Goal: Find contact information: Find contact information

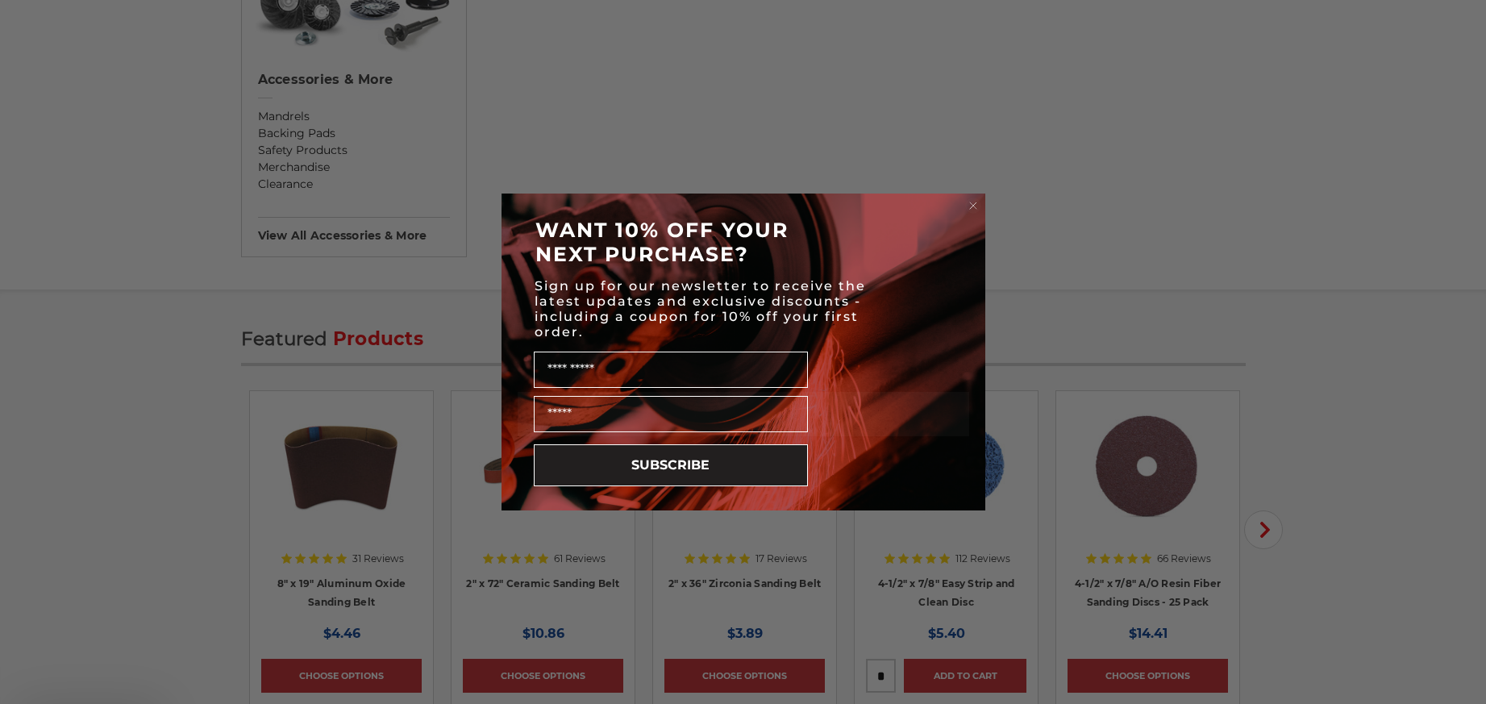
scroll to position [2151, 0]
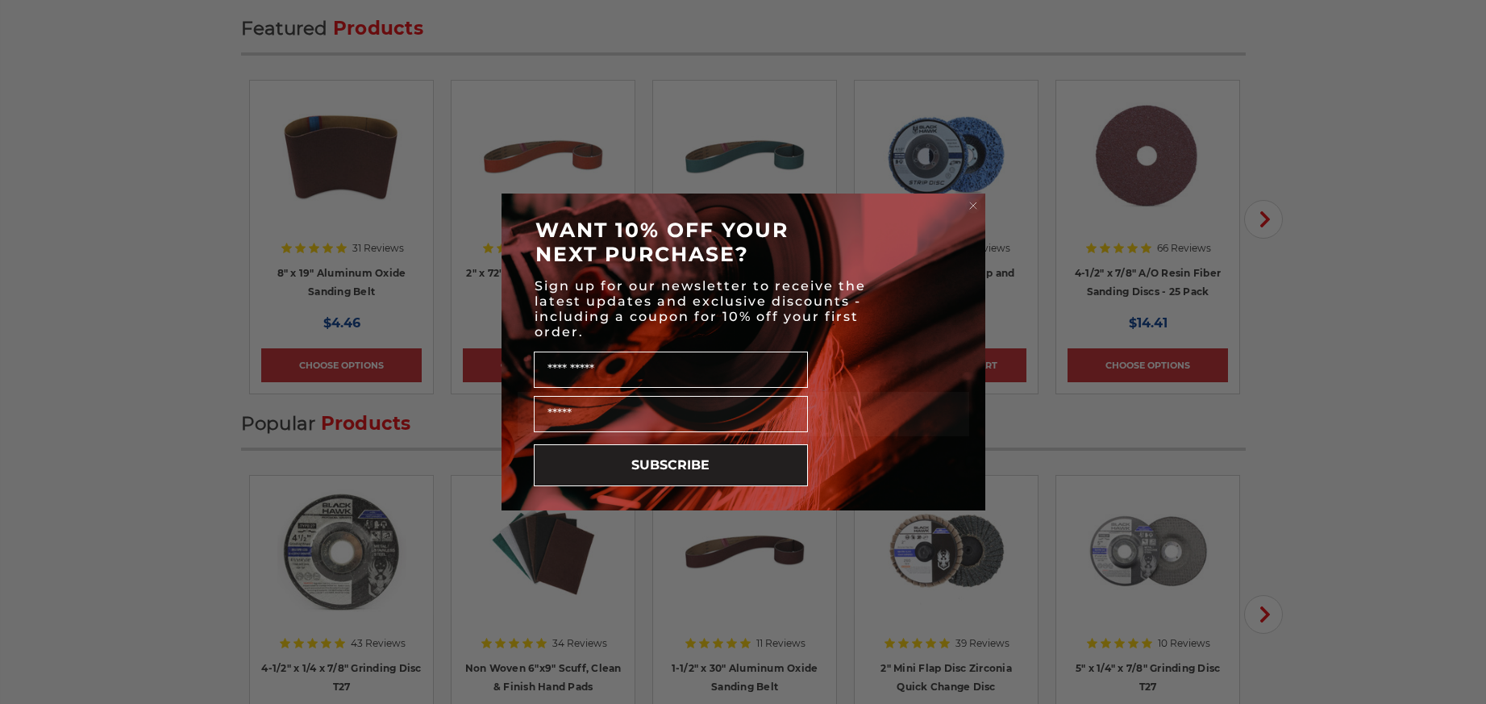
click at [979, 207] on circle "Close dialog" at bounding box center [972, 205] width 15 height 15
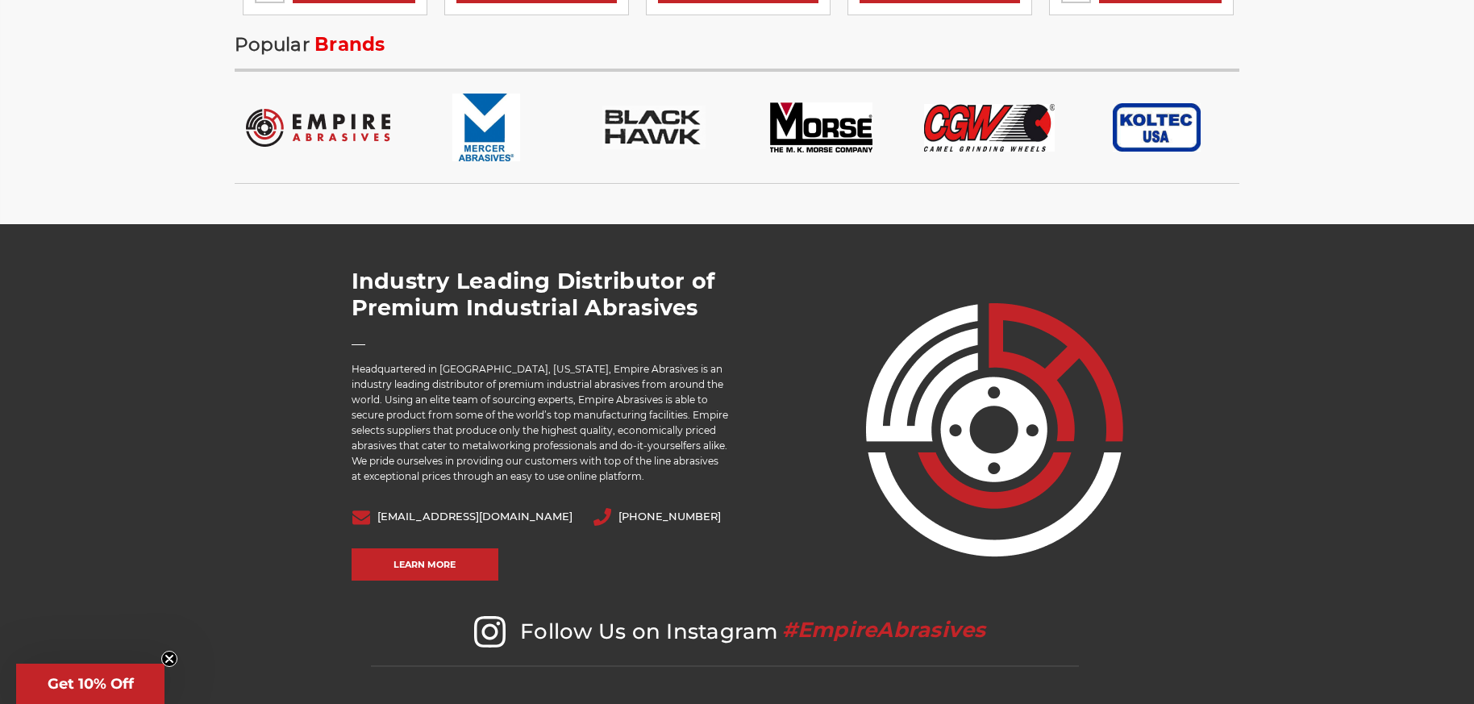
scroll to position [3428, 0]
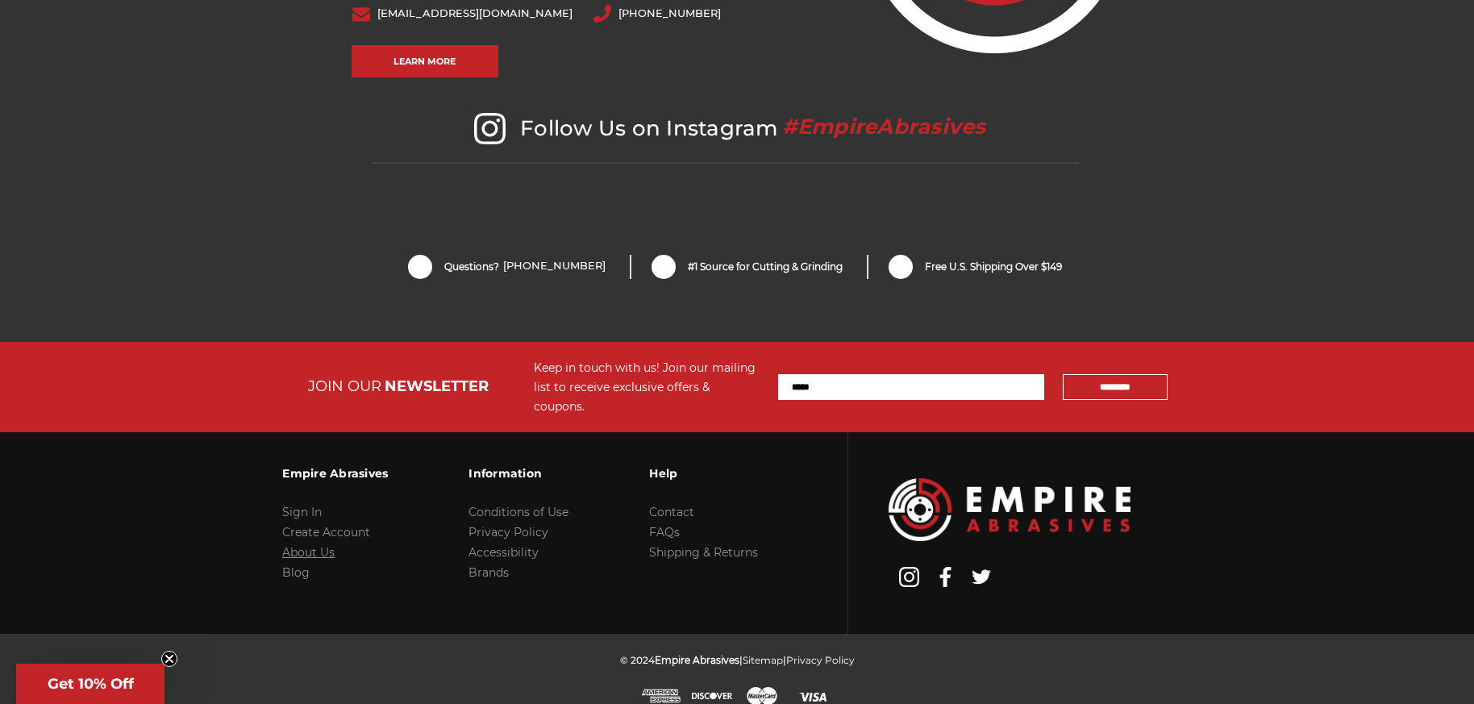
click at [307, 545] on link "About Us" at bounding box center [308, 552] width 52 height 15
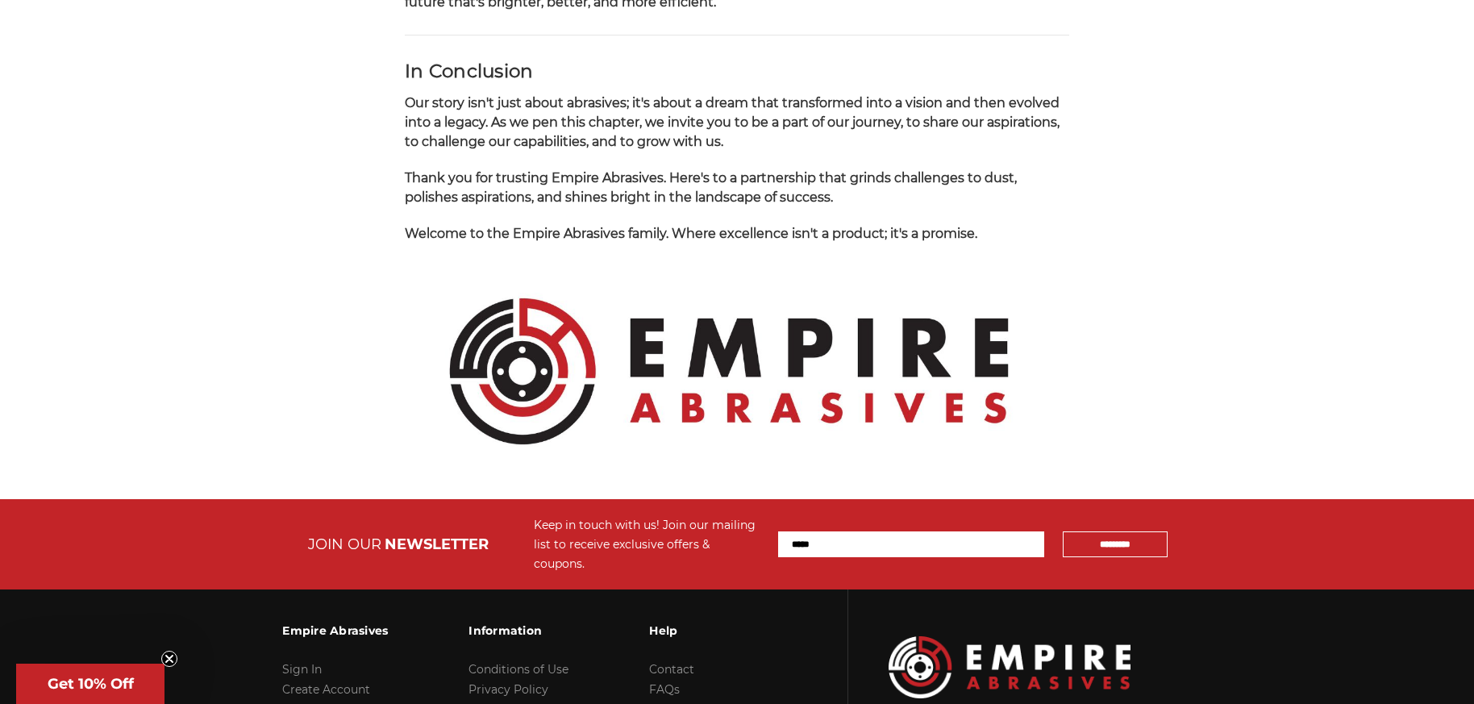
scroll to position [1736, 0]
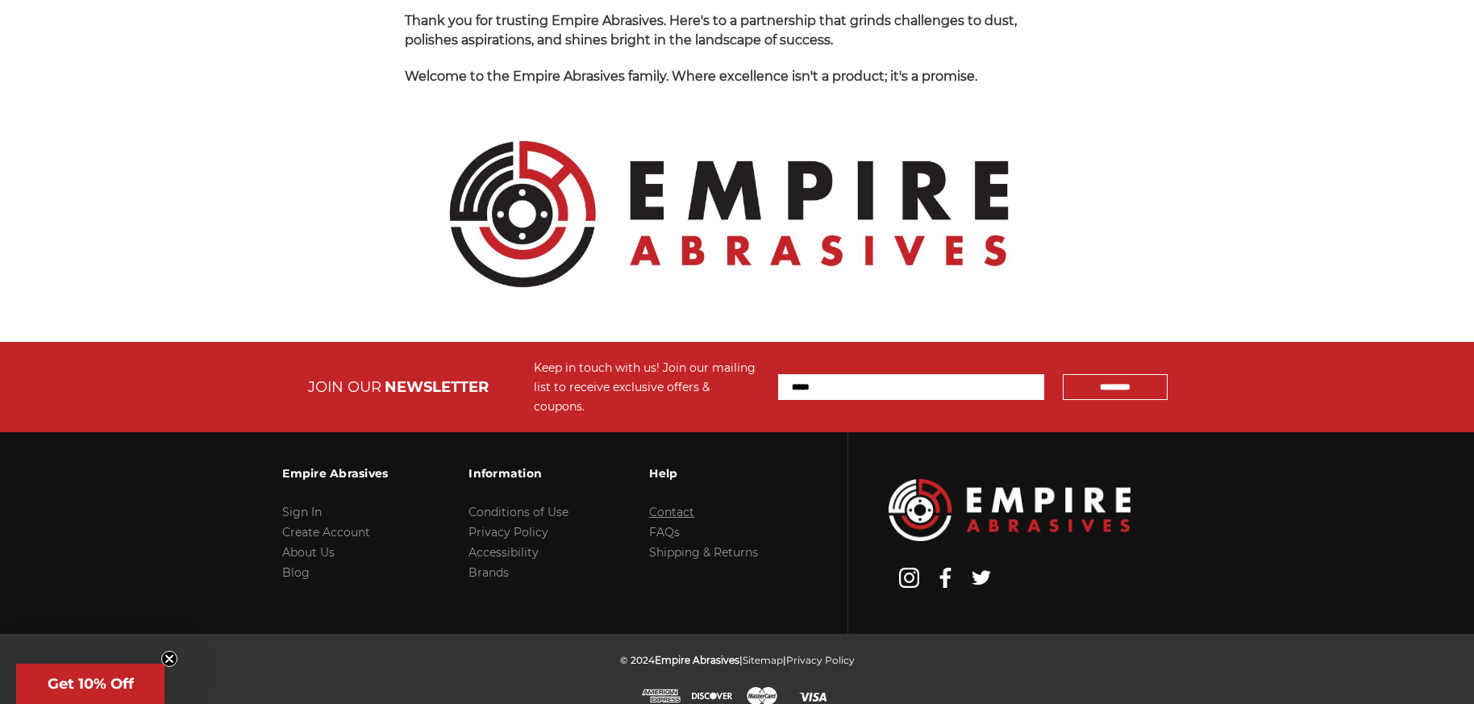
click at [674, 505] on link "Contact" at bounding box center [671, 512] width 45 height 15
